Goal: Transaction & Acquisition: Purchase product/service

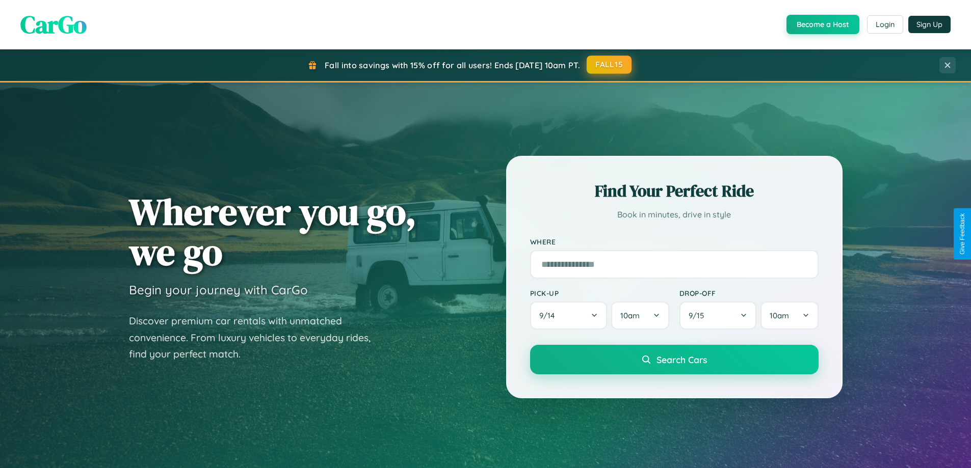
click at [610, 65] on button "FALL15" at bounding box center [609, 65] width 45 height 18
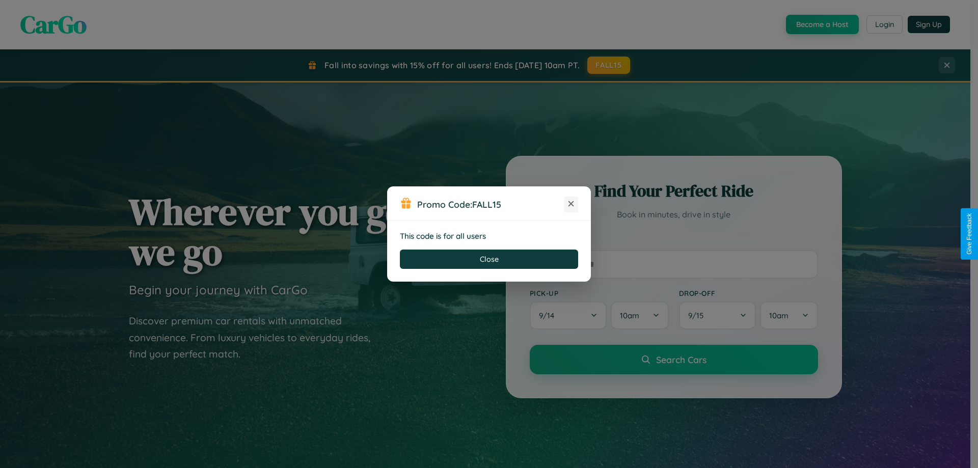
click at [571, 204] on icon at bounding box center [571, 204] width 10 height 10
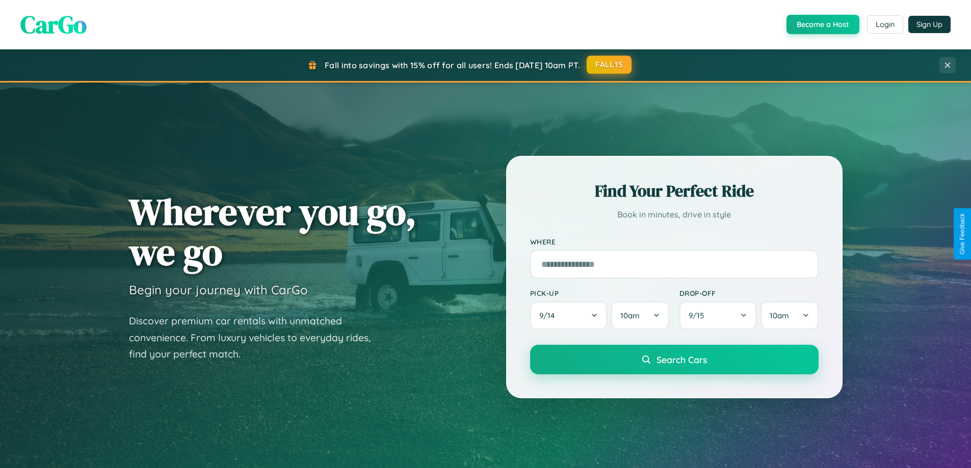
click at [610, 65] on button "FALL15" at bounding box center [609, 65] width 45 height 18
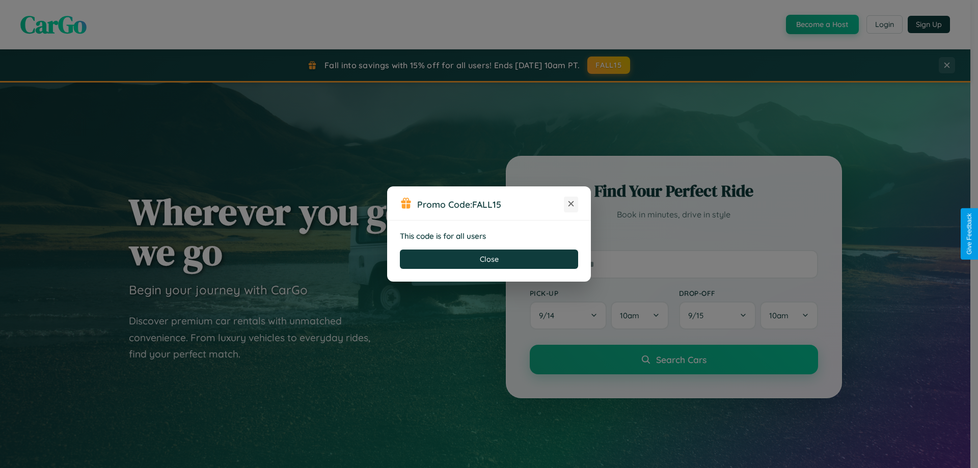
click at [571, 204] on icon at bounding box center [571, 204] width 10 height 10
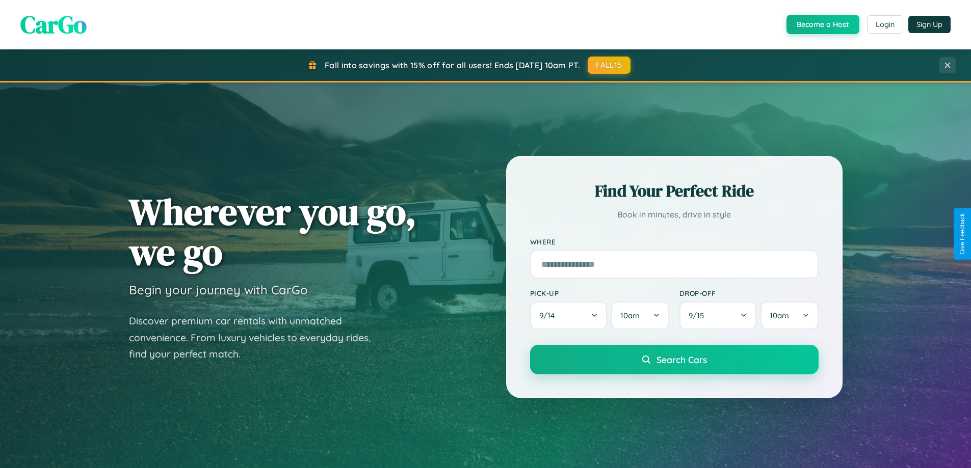
scroll to position [701, 0]
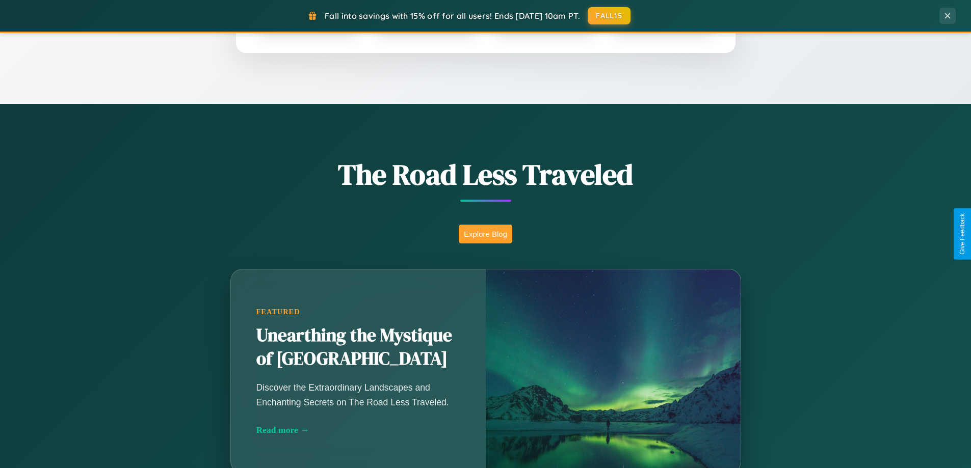
click at [485, 234] on button "Explore Blog" at bounding box center [486, 234] width 54 height 19
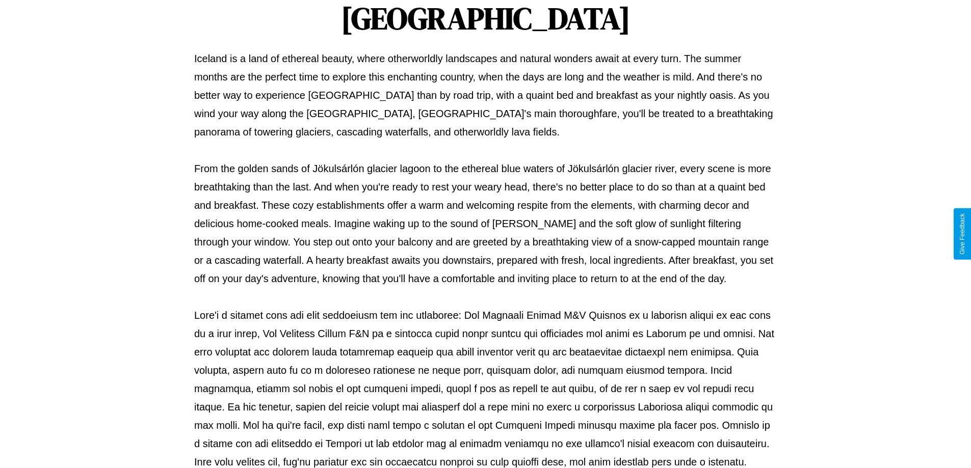
scroll to position [330, 0]
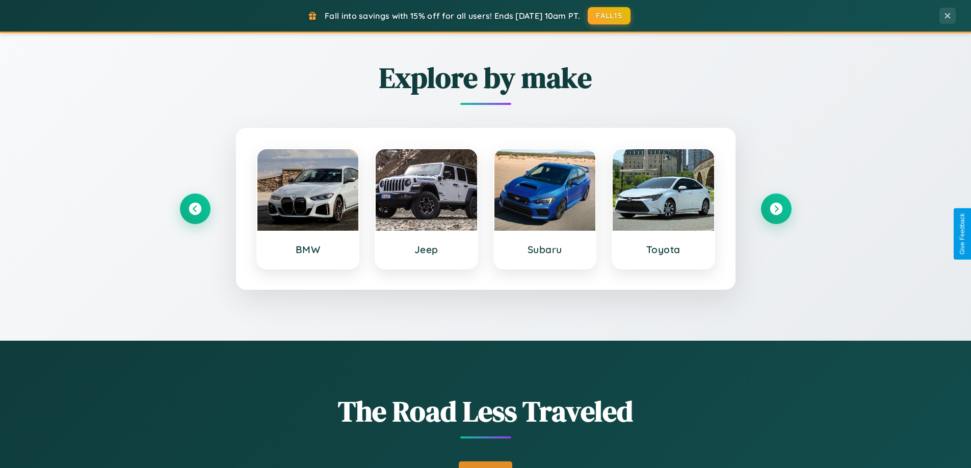
scroll to position [30, 0]
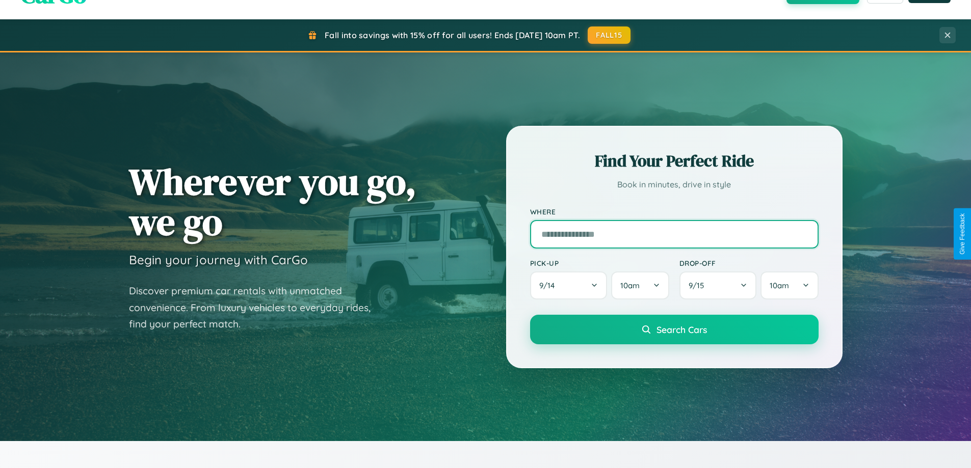
click at [674, 234] on input "text" at bounding box center [674, 234] width 288 height 29
type input "*****"
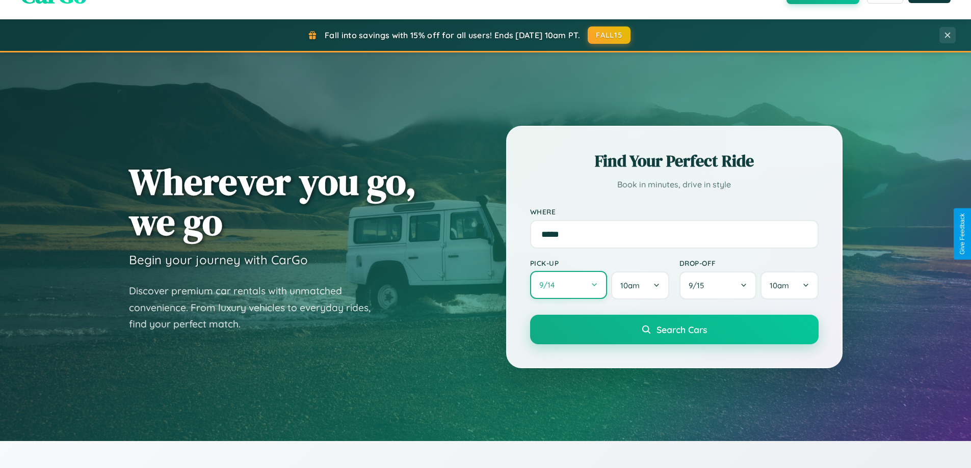
click at [568, 286] on button "9 / 14" at bounding box center [568, 285] width 77 height 28
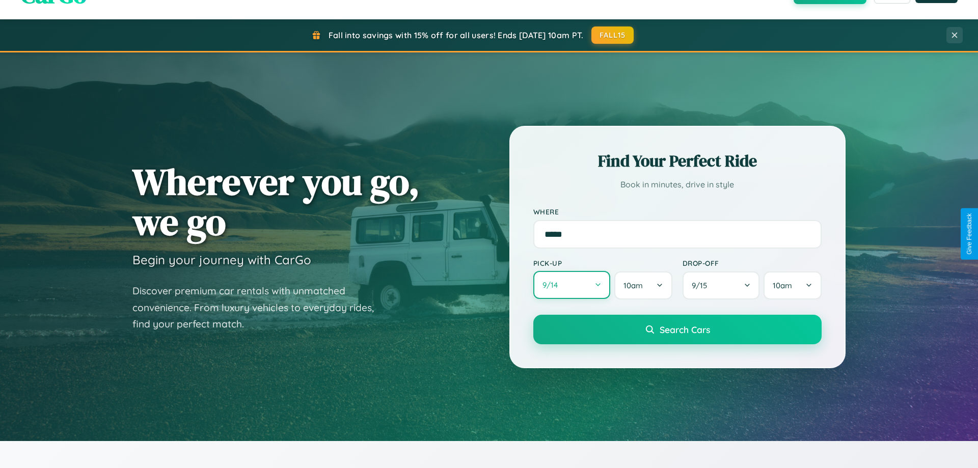
select select "*"
select select "****"
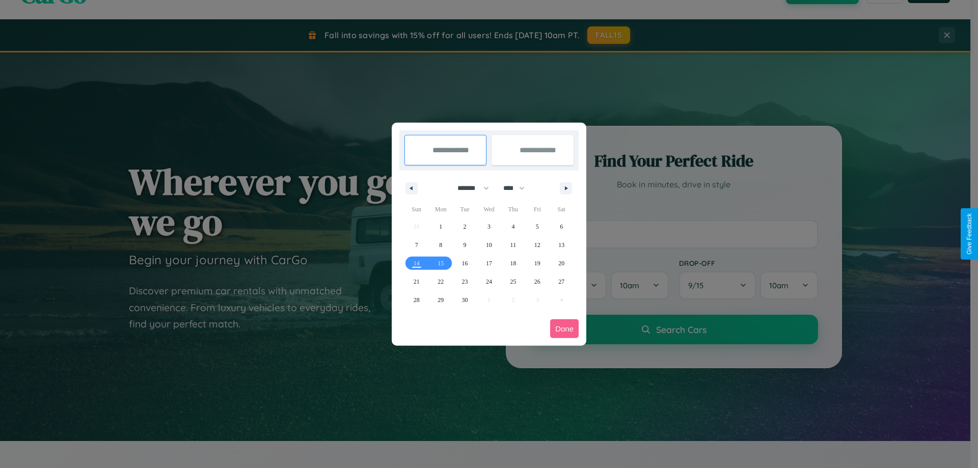
drag, startPoint x: 469, startPoint y: 188, endPoint x: 489, endPoint y: 204, distance: 26.1
click at [469, 188] on select "******* ******** ***** ***** *** **** **** ****** ********* ******* ******** **…" at bounding box center [471, 188] width 43 height 17
select select "**"
click at [513, 263] on span "18" at bounding box center [513, 263] width 6 height 18
type input "**********"
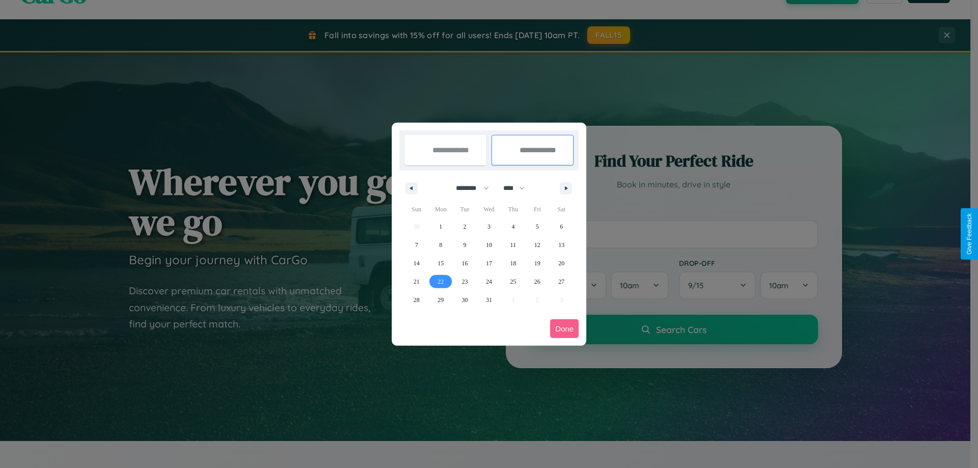
click at [441, 281] on span "22" at bounding box center [441, 282] width 6 height 18
type input "**********"
click at [565, 329] on button "Done" at bounding box center [564, 329] width 29 height 19
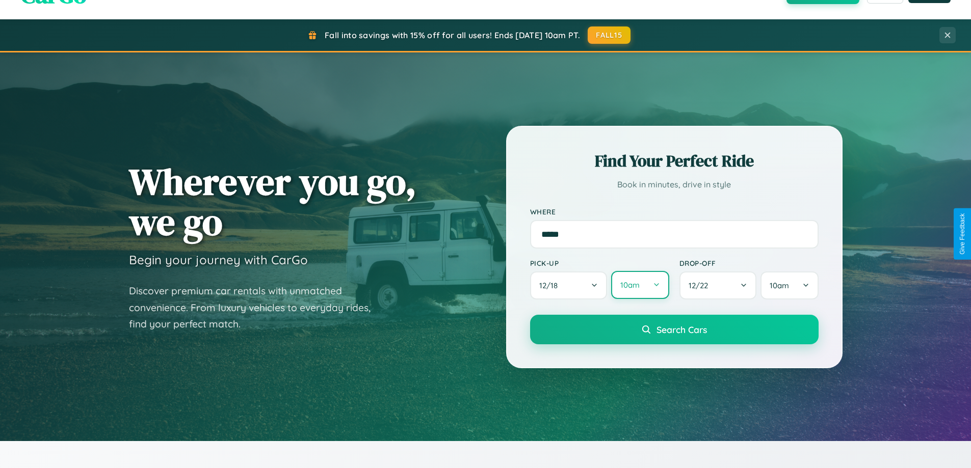
click at [640, 286] on button "10am" at bounding box center [640, 285] width 58 height 28
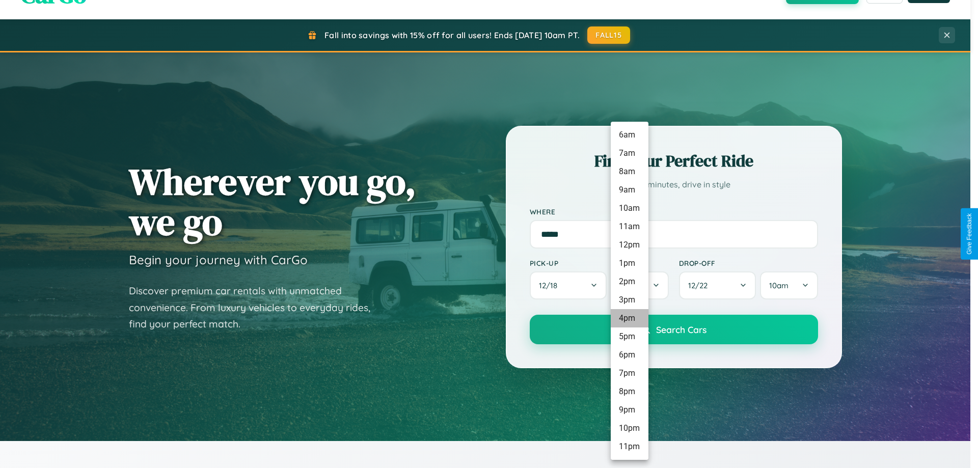
click at [629, 319] on li "4pm" at bounding box center [630, 318] width 38 height 18
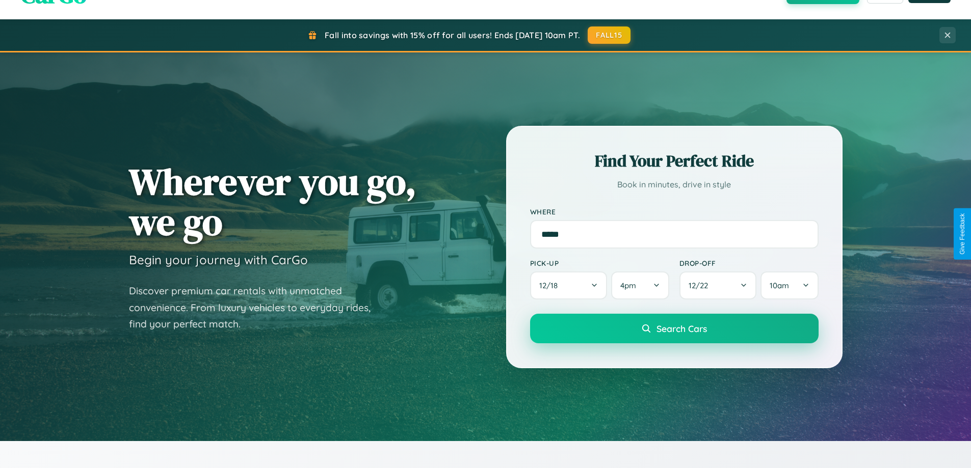
click at [674, 329] on span "Search Cars" at bounding box center [681, 328] width 50 height 11
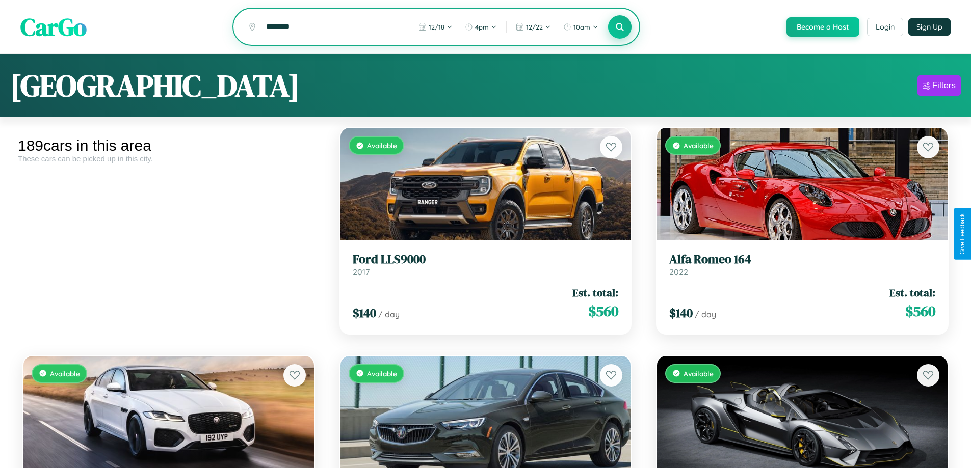
click at [619, 28] on icon at bounding box center [620, 27] width 10 height 10
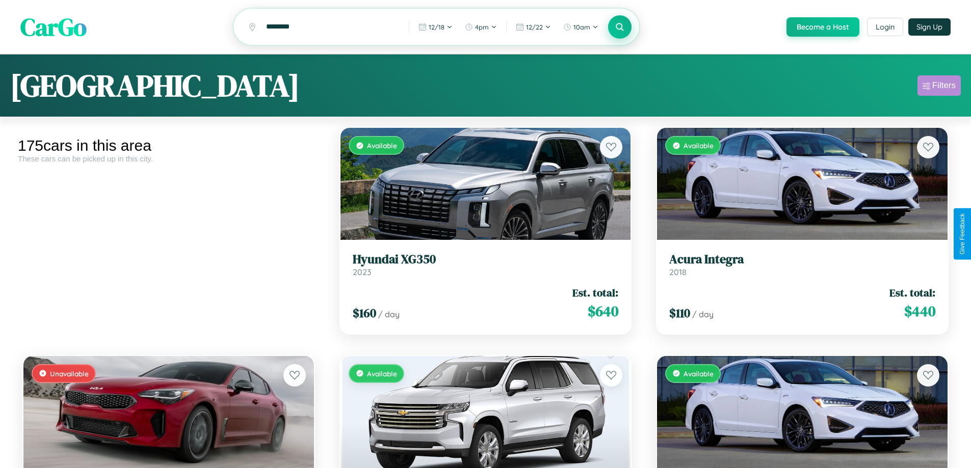
click at [939, 87] on div "Filters" at bounding box center [943, 86] width 23 height 10
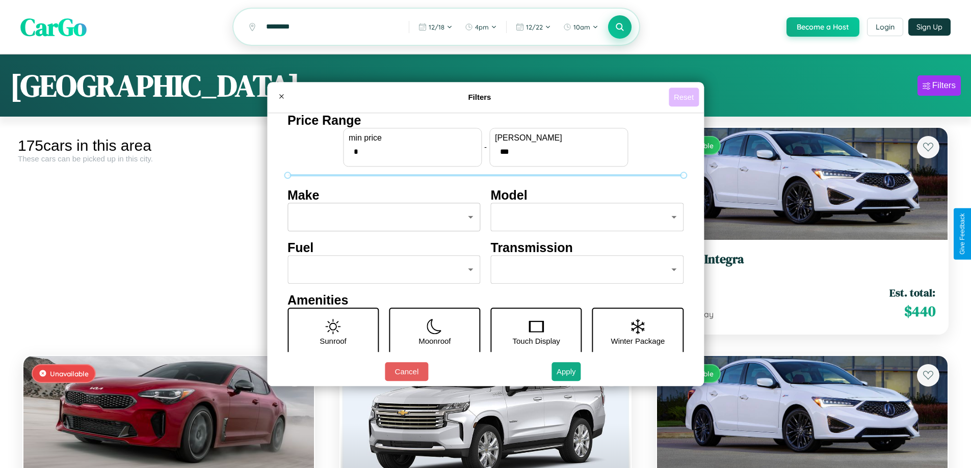
click at [685, 97] on button "Reset" at bounding box center [684, 97] width 30 height 19
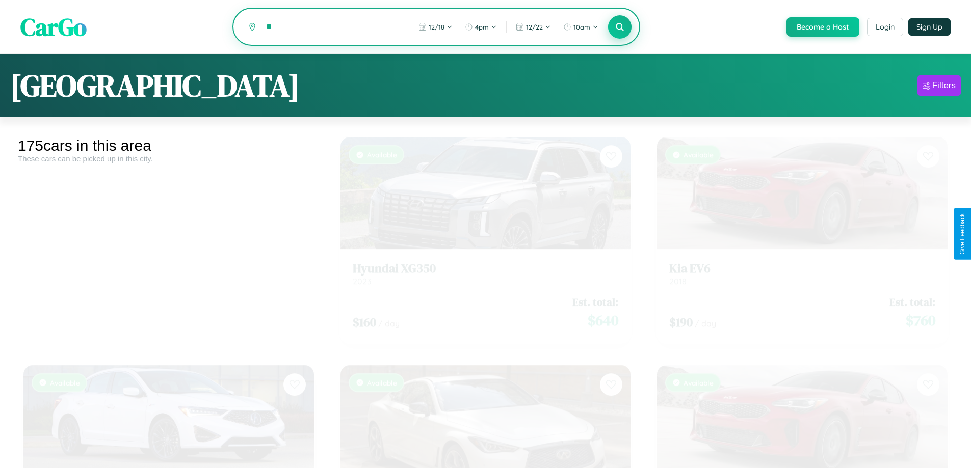
type input "*"
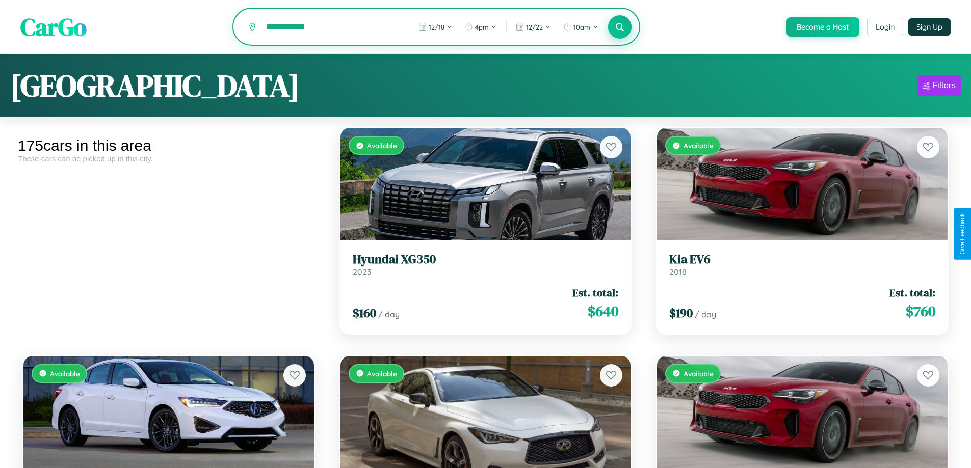
type input "**********"
click at [619, 28] on icon at bounding box center [620, 27] width 10 height 10
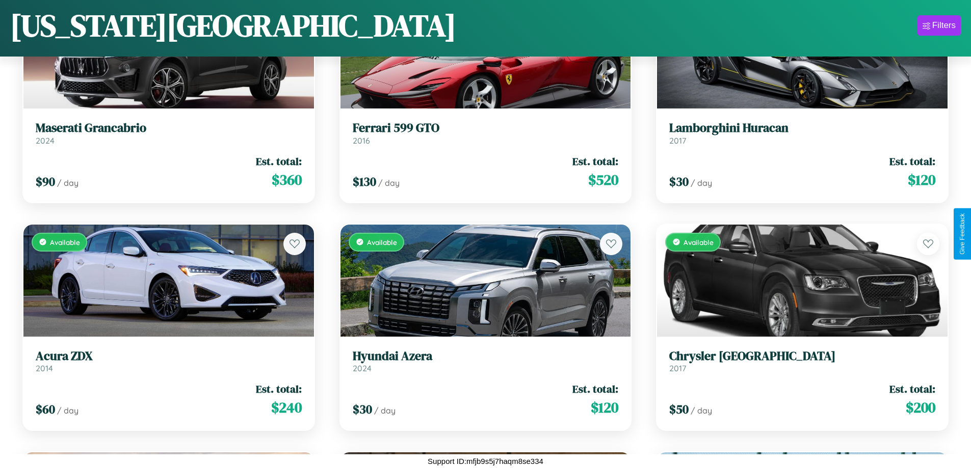
scroll to position [12010, 0]
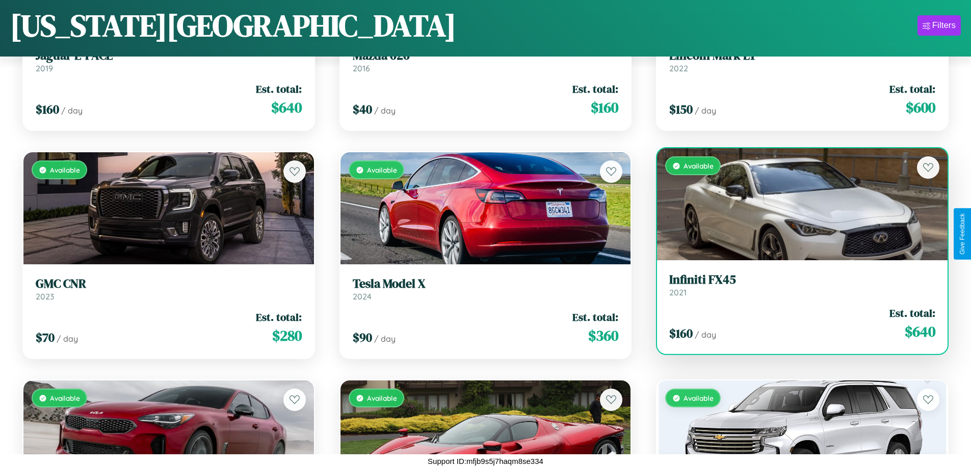
click at [796, 285] on h3 "Infiniti FX45" at bounding box center [802, 280] width 266 height 15
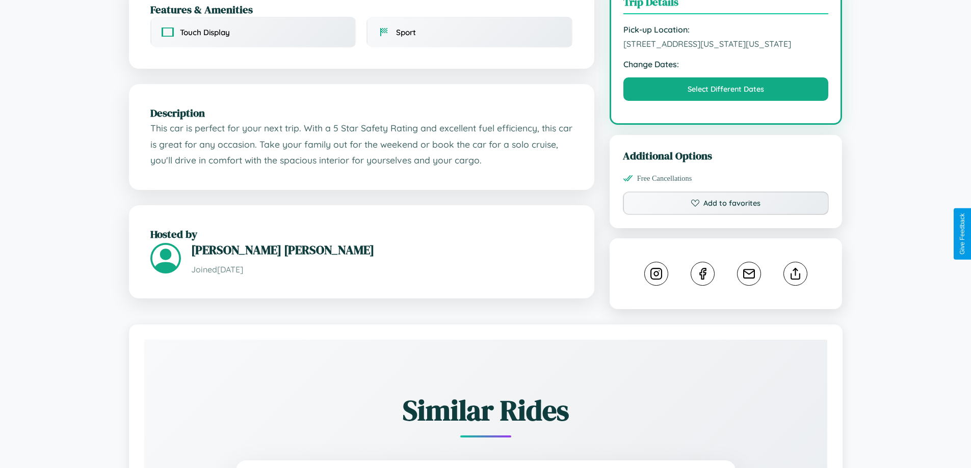
scroll to position [577, 0]
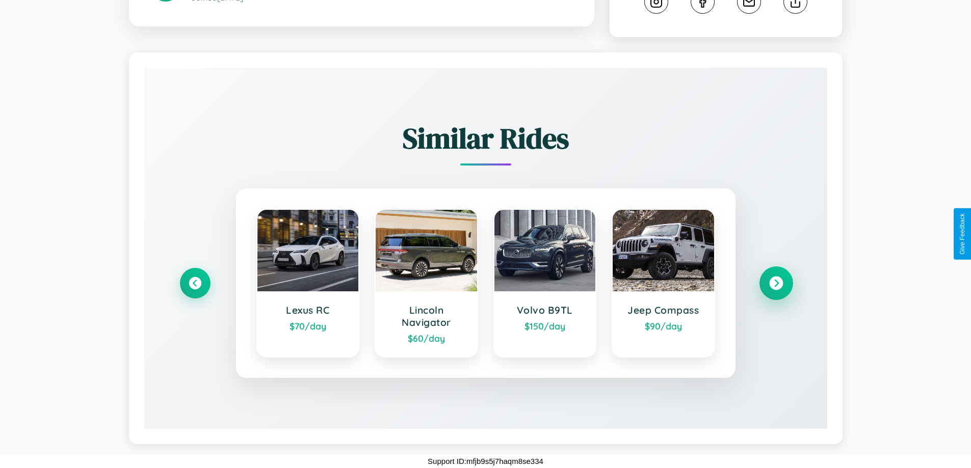
click at [776, 283] on icon at bounding box center [776, 284] width 14 height 14
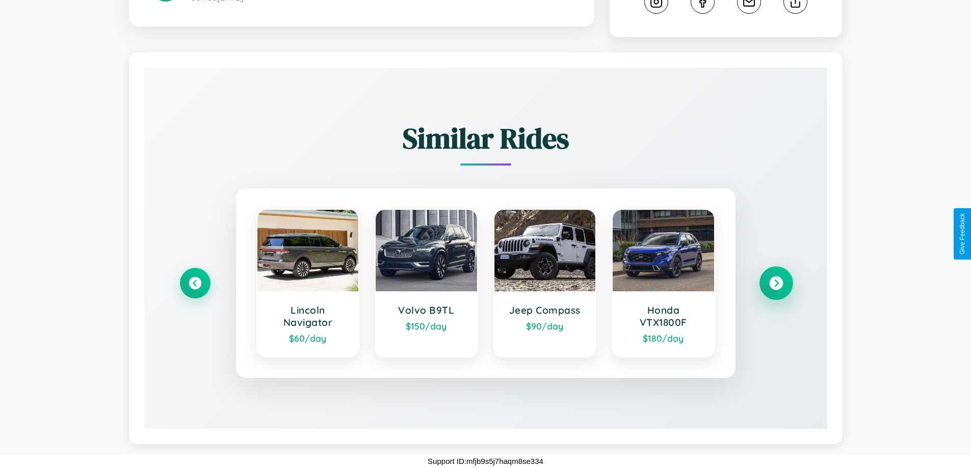
click at [776, 283] on icon at bounding box center [776, 284] width 14 height 14
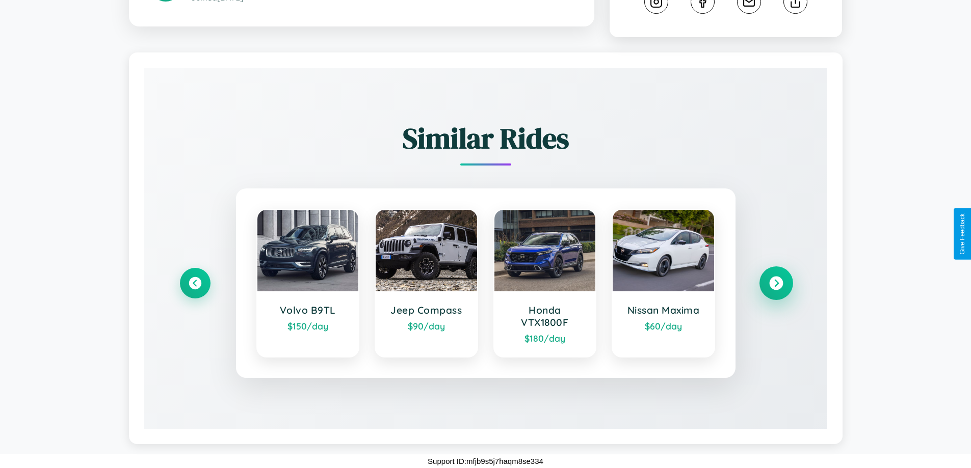
click at [776, 283] on icon at bounding box center [776, 284] width 14 height 14
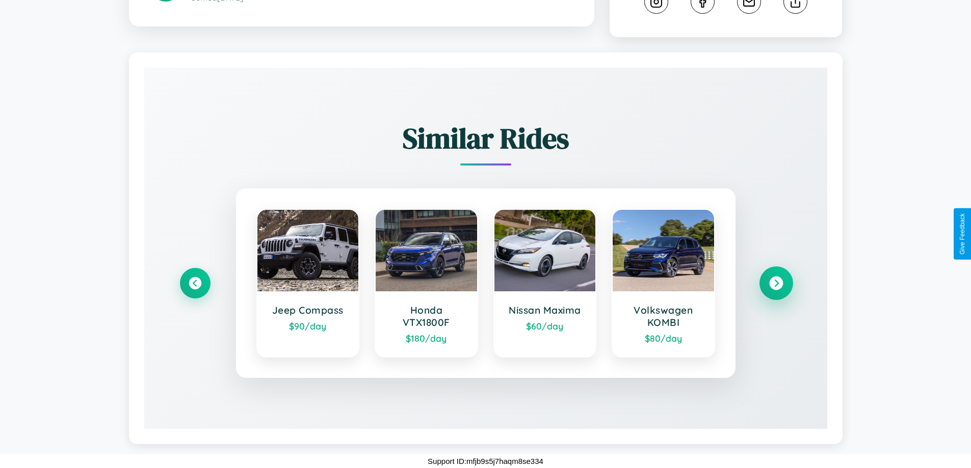
click at [776, 283] on icon at bounding box center [776, 284] width 14 height 14
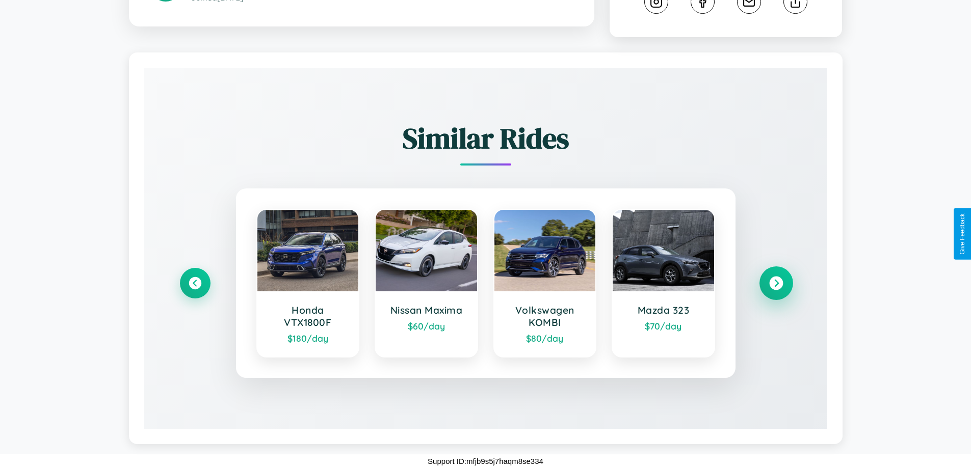
click at [776, 283] on icon at bounding box center [776, 284] width 14 height 14
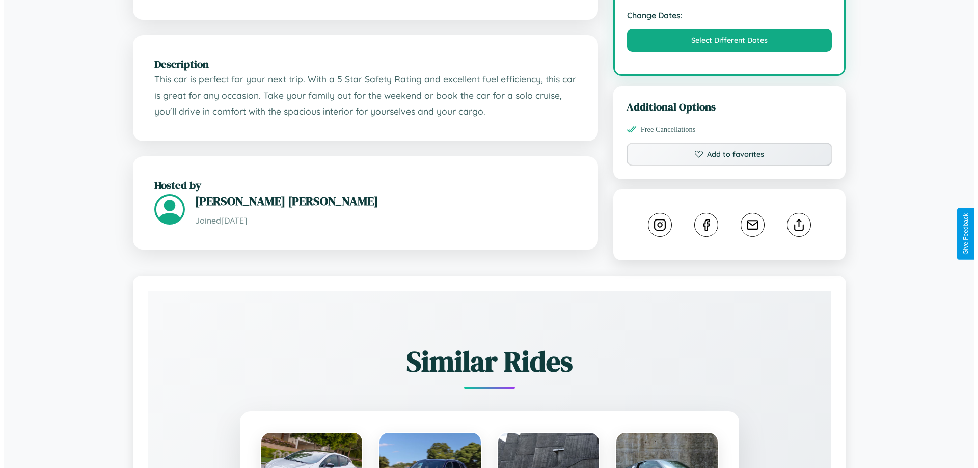
scroll to position [0, 0]
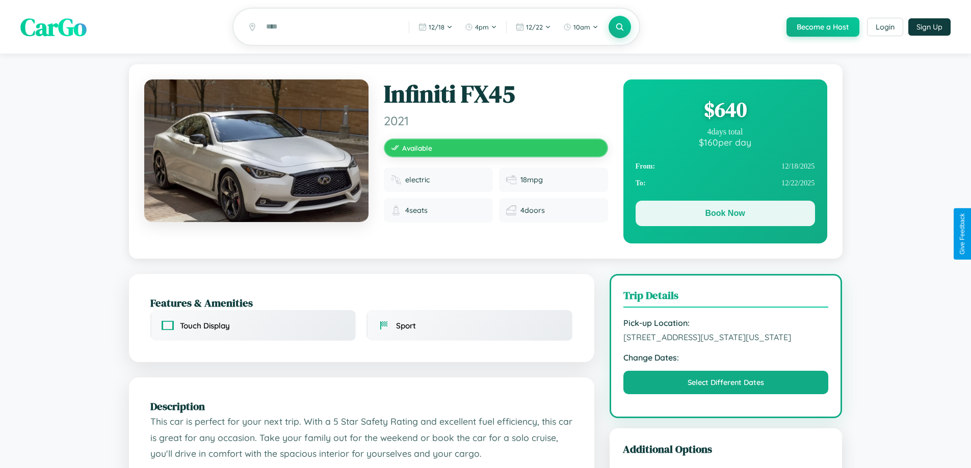
click at [725, 216] on button "Book Now" at bounding box center [724, 213] width 179 height 25
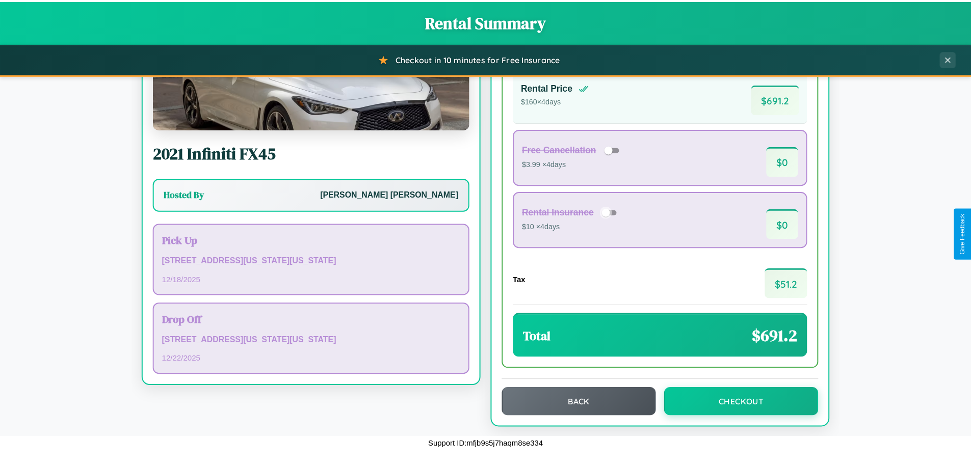
scroll to position [70, 0]
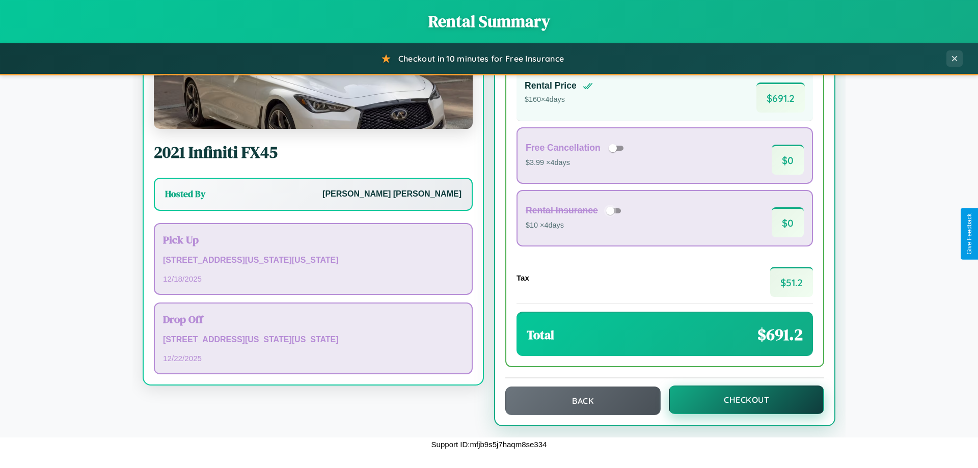
click at [740, 400] on button "Checkout" at bounding box center [746, 400] width 155 height 29
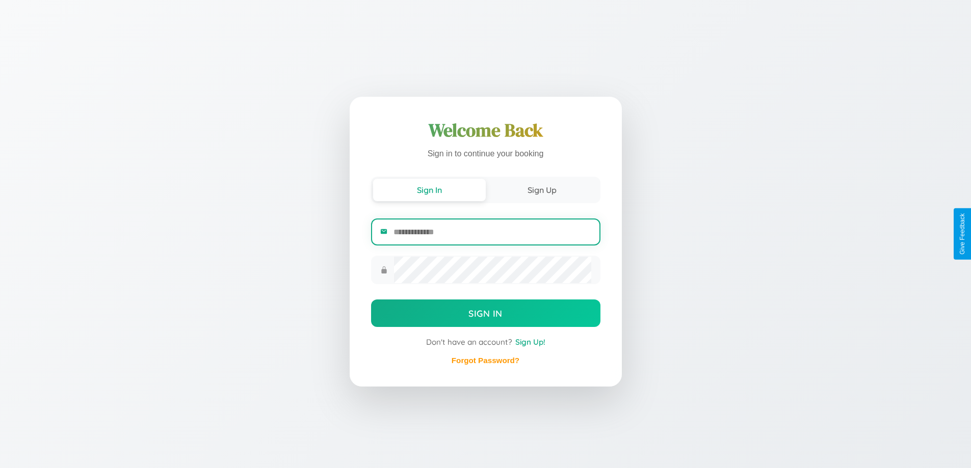
click at [492, 232] on input "email" at bounding box center [491, 232] width 197 height 25
type input "**********"
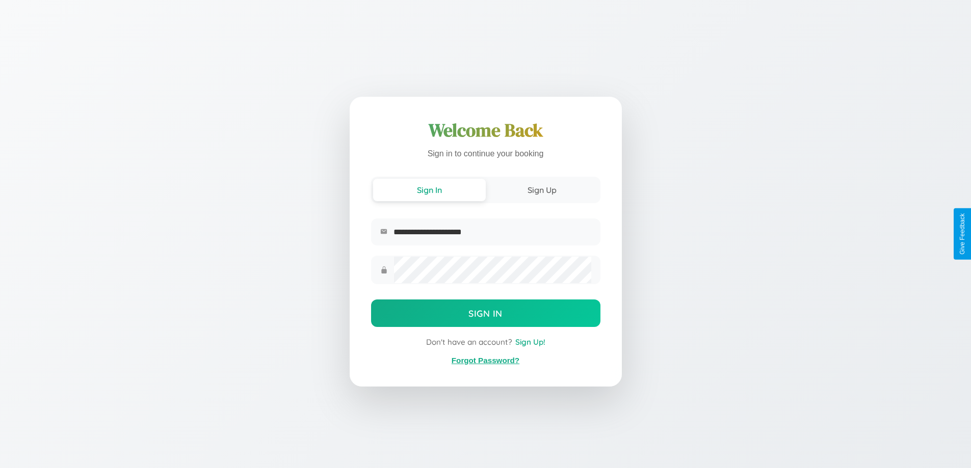
click at [485, 361] on link "Forgot Password?" at bounding box center [486, 360] width 68 height 9
